Goal: Download file/media: Obtain a digital file from the website

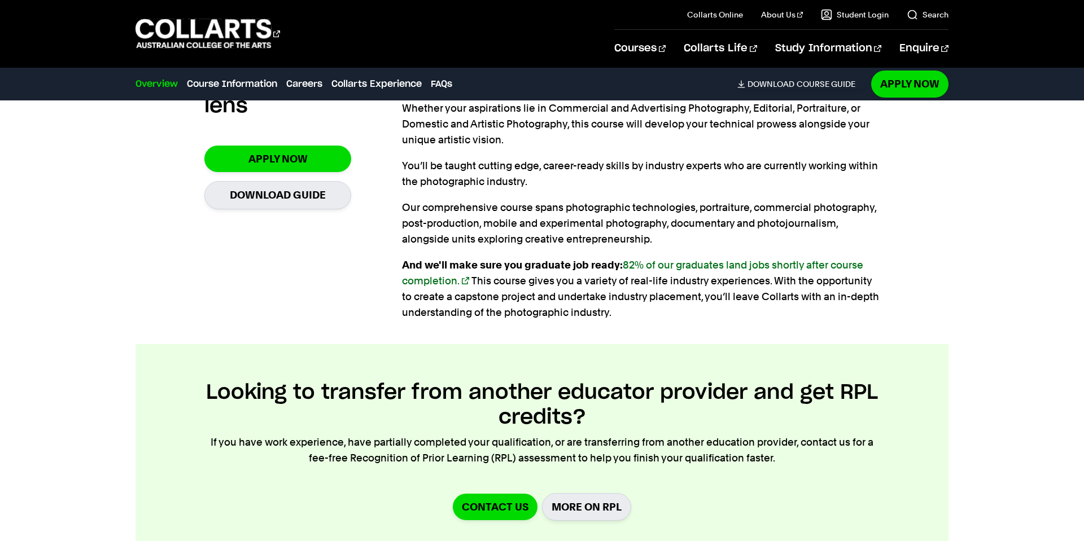
scroll to position [877, 0]
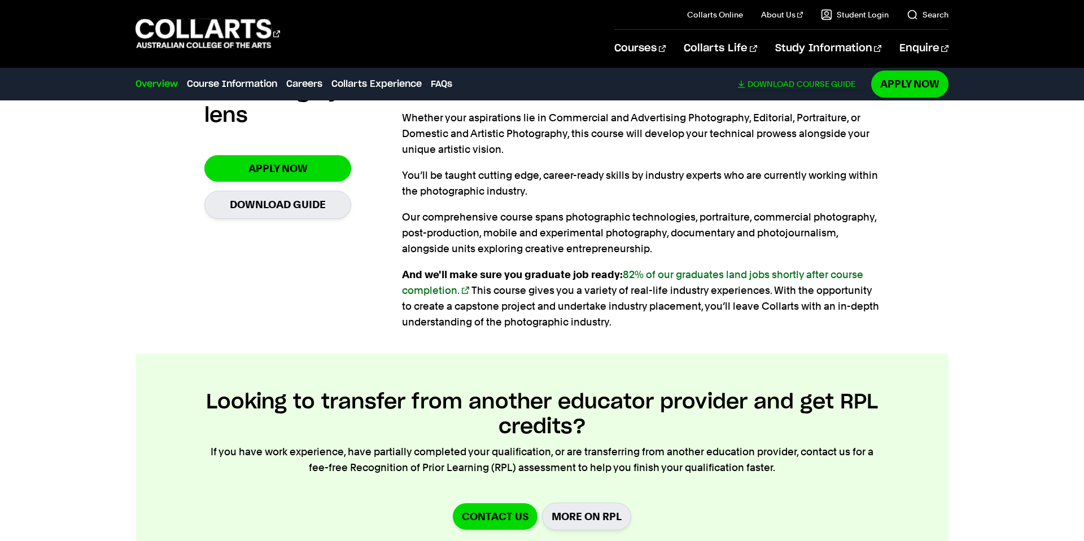
click at [812, 84] on link "Download Course Guide" at bounding box center [800, 84] width 127 height 10
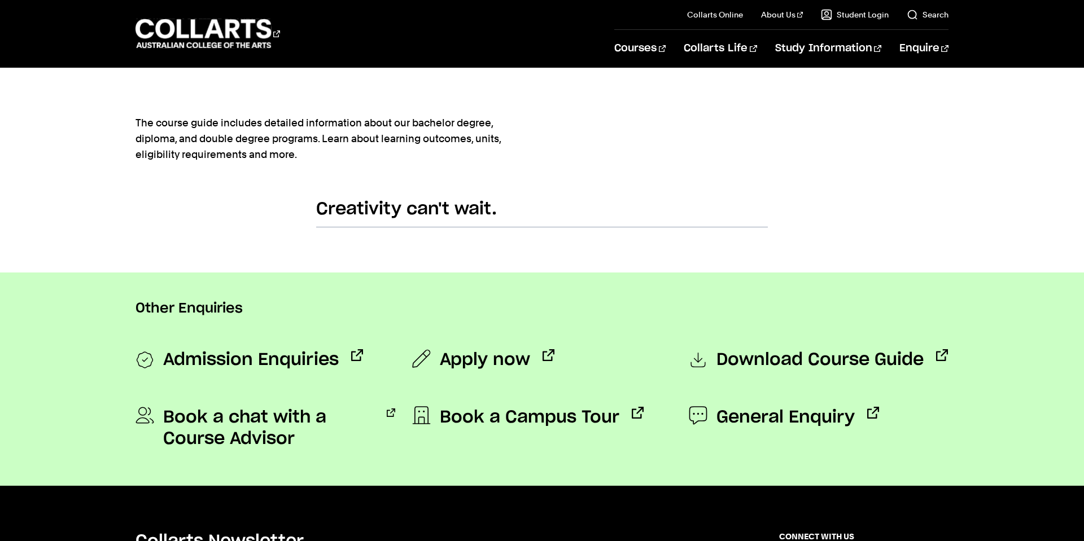
click at [451, 216] on h2 "Creativity can't wait." at bounding box center [542, 213] width 452 height 29
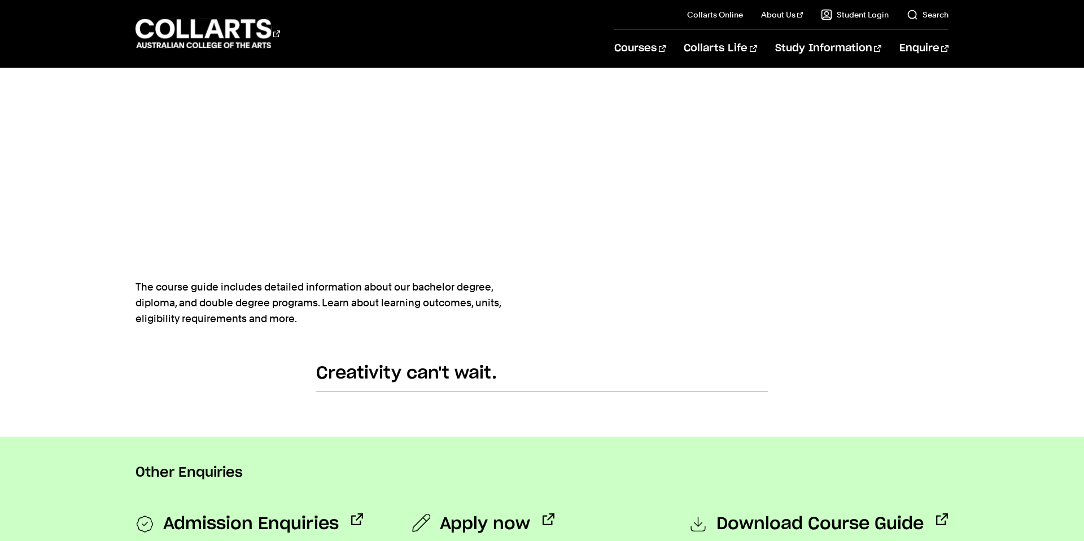
scroll to position [453, 0]
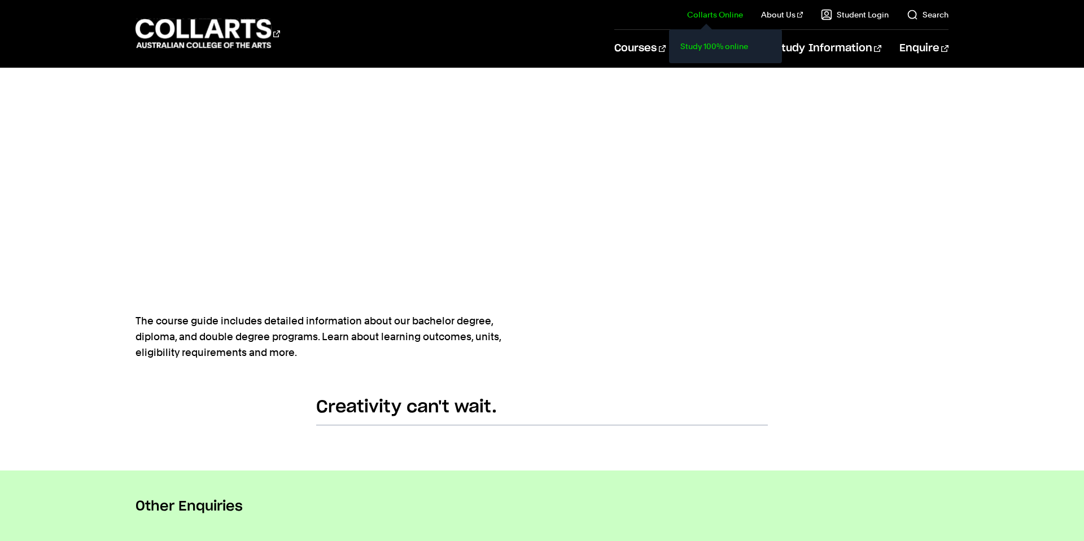
click at [712, 50] on link "Study 100% online" at bounding box center [725, 46] width 95 height 16
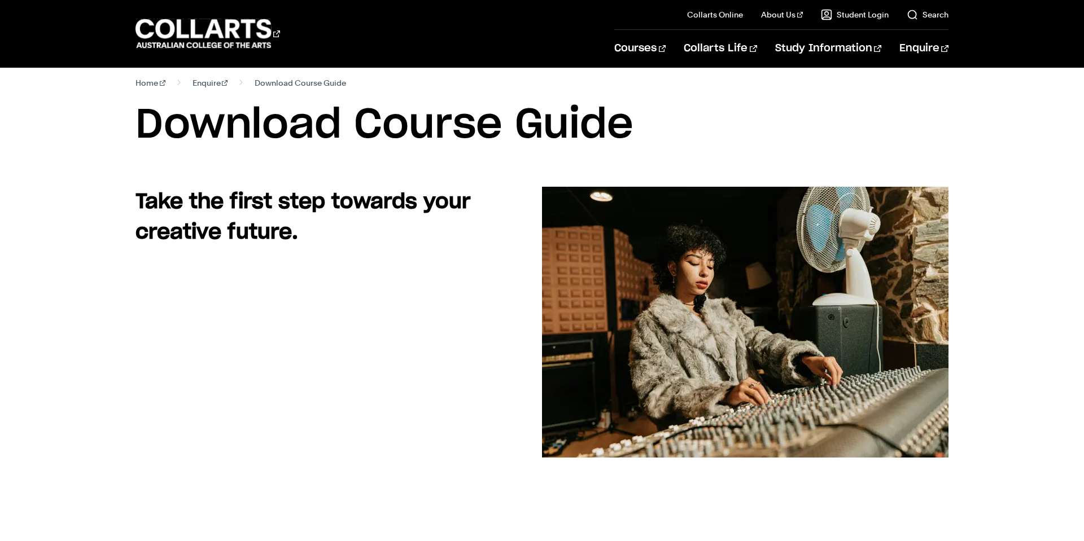
scroll to position [0, 0]
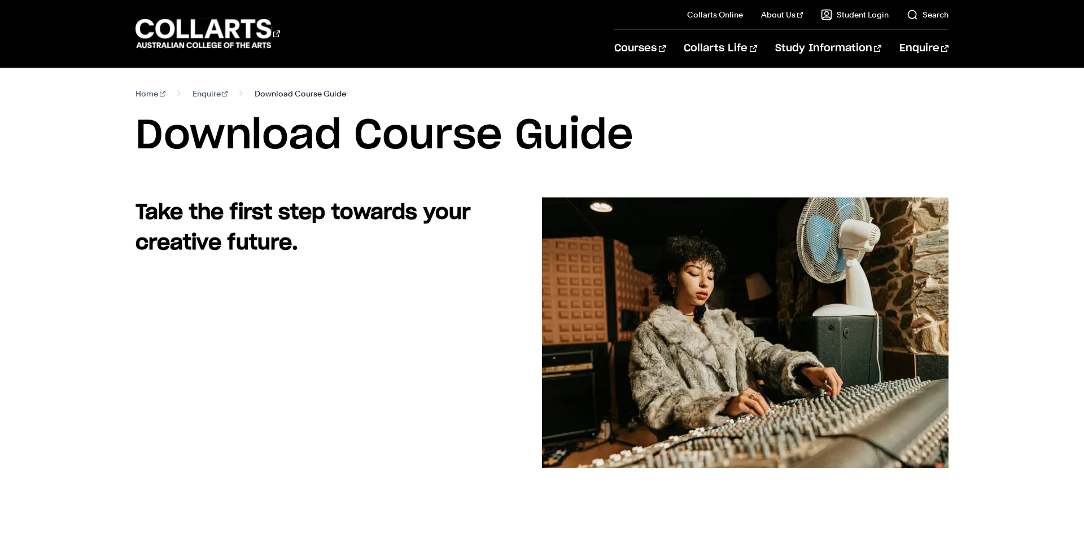
click at [301, 90] on span "Download Course Guide" at bounding box center [300, 94] width 91 height 16
click at [272, 97] on span "Download Course Guide" at bounding box center [300, 94] width 91 height 16
click at [265, 95] on span "Download Course Guide" at bounding box center [300, 94] width 91 height 16
click at [260, 97] on span "Download Course Guide" at bounding box center [300, 94] width 91 height 16
click at [667, 165] on section "Home Enquire Download Course Guide Download Course Guide" at bounding box center [541, 133] width 813 height 130
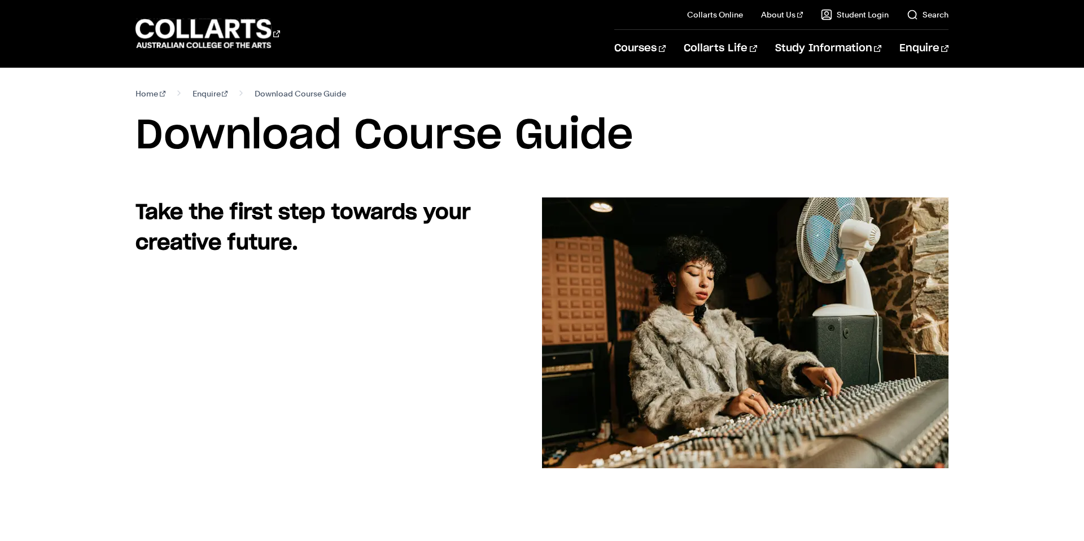
click at [667, 165] on section "Home Enquire Download Course Guide Download Course Guide" at bounding box center [541, 133] width 813 height 130
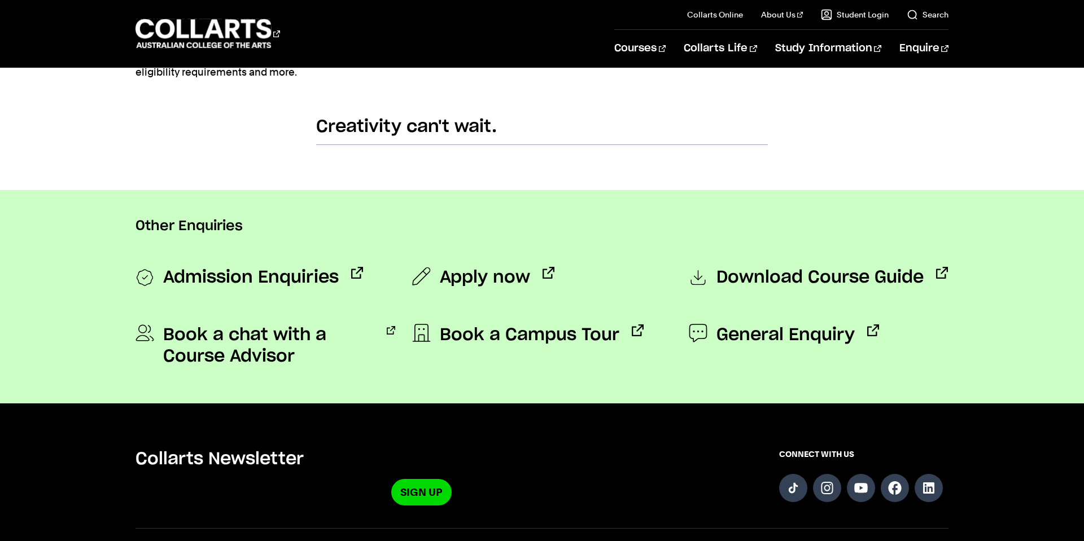
scroll to position [963, 0]
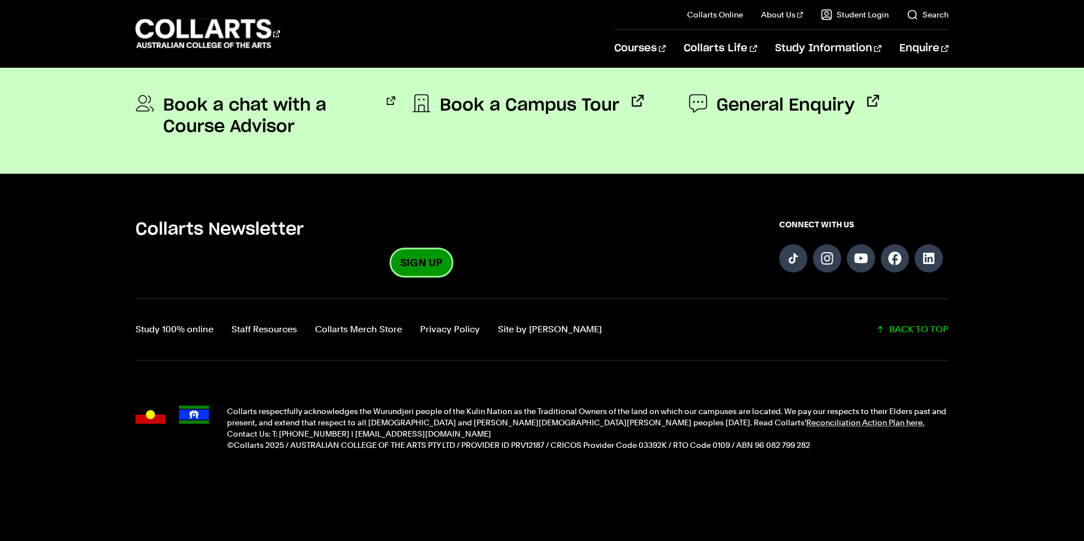
click at [423, 258] on link "Sign Up" at bounding box center [421, 262] width 60 height 27
